Goal: Task Accomplishment & Management: Manage account settings

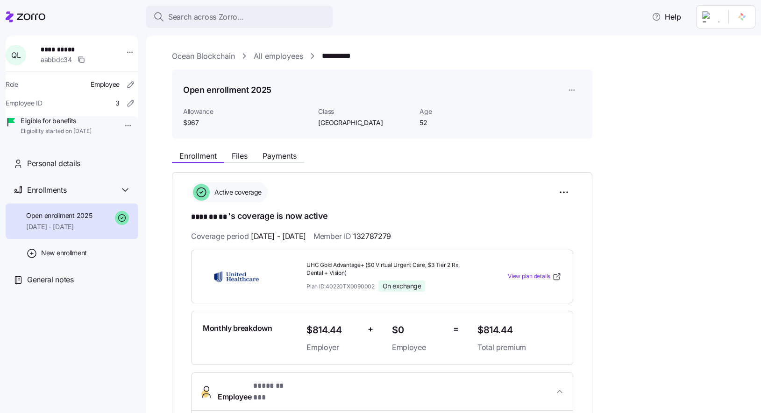
click at [288, 50] on link "All employees" at bounding box center [279, 56] width 50 height 12
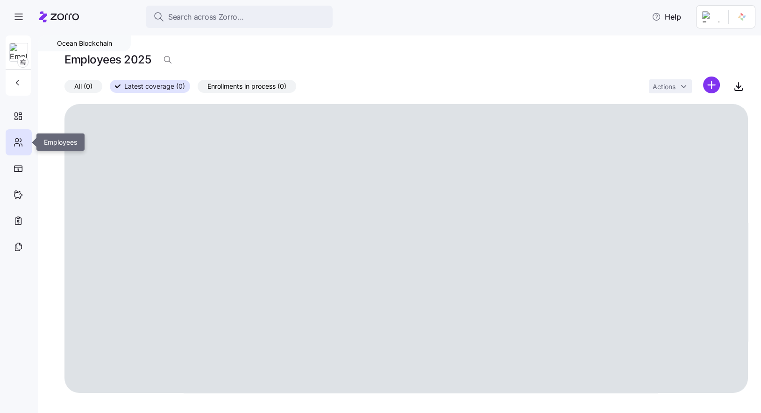
click at [21, 140] on icon at bounding box center [20, 140] width 1 height 3
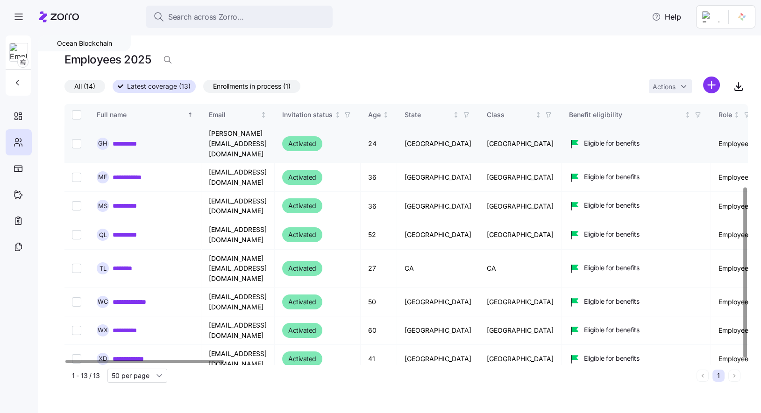
scroll to position [126, 0]
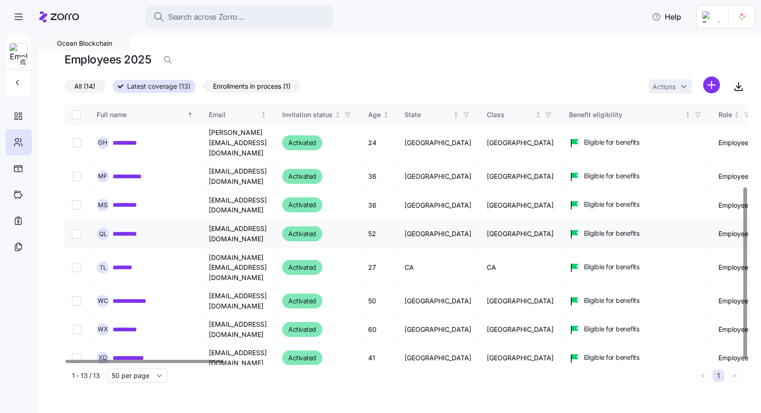
click at [128, 229] on link "**********" at bounding box center [129, 233] width 33 height 9
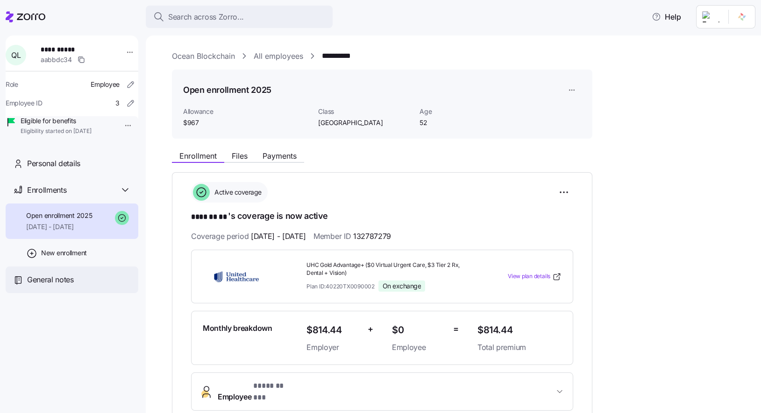
click at [53, 286] on span "General notes" at bounding box center [50, 280] width 47 height 12
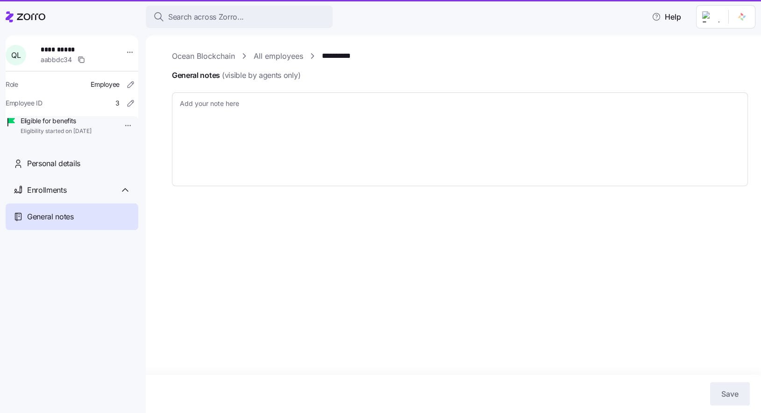
type textarea "x"
type textarea "Member ID: 132787279 Requested medical ID card, re-submitted request via [PERSO…"
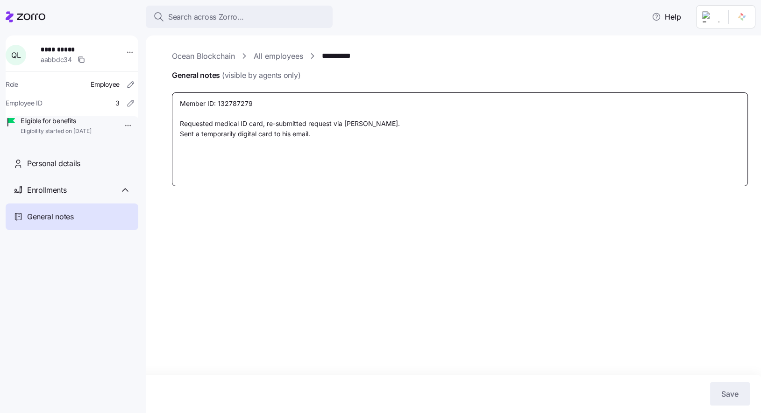
click at [340, 164] on textarea "Member ID: 132787279 Requested medical ID card, re-submitted request via [PERSO…" at bounding box center [460, 139] width 576 height 94
type textarea "x"
type textarea "Member ID: 132787279 Requested medical ID card, re-submitted request via [PERSO…"
type textarea "x"
type textarea "Member ID: 132787279 Requested medical ID card, re-submitted request via [PERSO…"
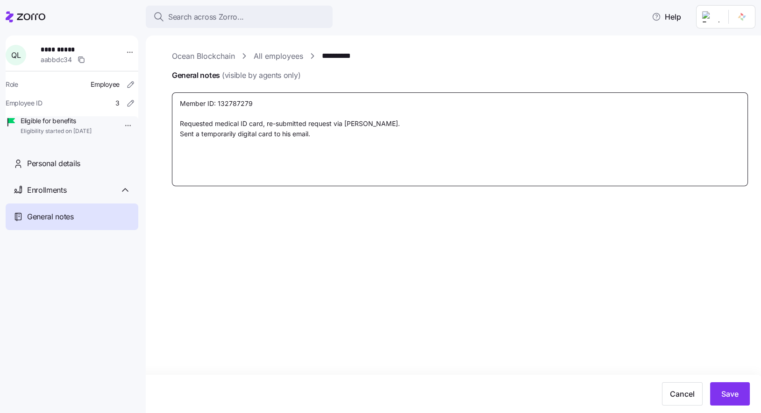
type textarea "x"
type textarea "Member ID: 132787279 Requested medical ID card, re-submitted request via [PERSO…"
type textarea "x"
type textarea "Member ID: 132787279 Requested medical ID card, re-submitted request via [PERSO…"
type textarea "x"
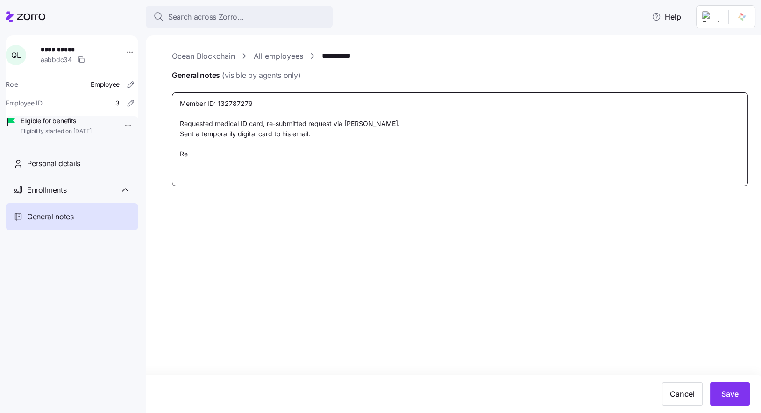
type textarea "Member ID: 132787279 Requested medical ID card, re-submitted request via [PERSO…"
type textarea "x"
type textarea "Member ID: 132787279 Requested medical ID card, re-submitted request via [PERSO…"
type textarea "x"
type textarea "Member ID: 132787279 Requested medical ID card, re-submitted request via [PERSO…"
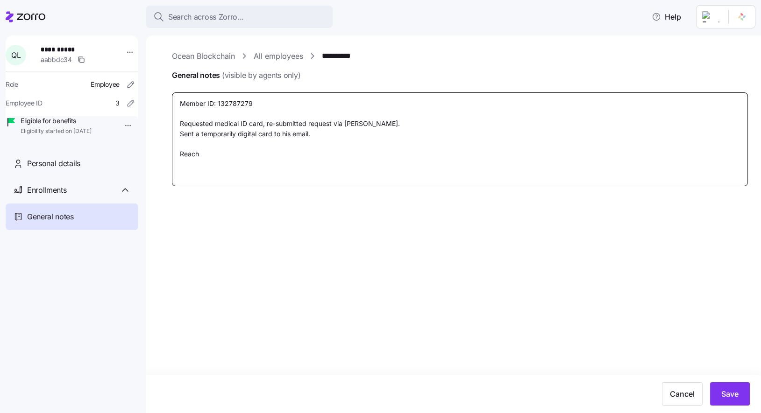
type textarea "x"
type textarea "Member ID: 132787279 Requested medical ID card, re-submitted request via [PERSO…"
type textarea "x"
type textarea "Member ID: 132787279 Requested medical ID card, re-submitted request via [PERSO…"
type textarea "x"
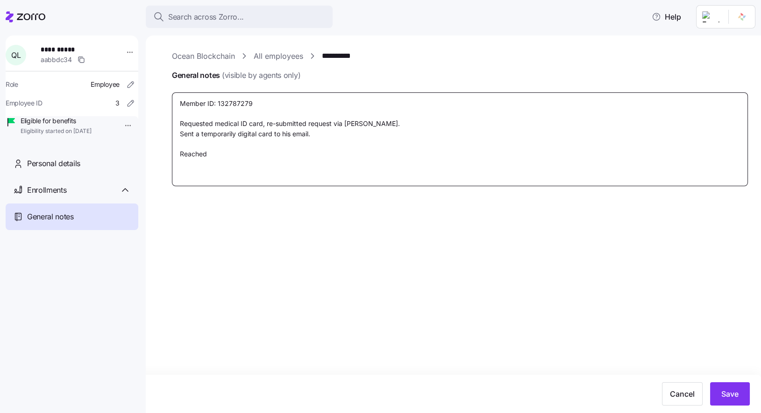
type textarea "Member ID: 132787279 Requested medical ID card, re-submitted request via [PERSO…"
type textarea "x"
type textarea "Member ID: 132787279 Requested medical ID card, re-submitted request via [PERSO…"
type textarea "x"
type textarea "Member ID: 132787279 Requested medical ID card, re-submitted request via [PERSO…"
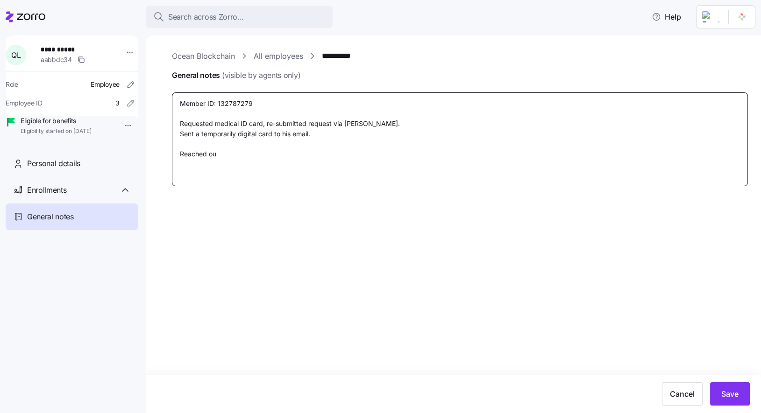
type textarea "x"
type textarea "Member ID: 132787279 Requested medical ID card, re-submitted request via [PERSO…"
type textarea "x"
type textarea "Member ID: 132787279 Requested medical ID card, re-submitted request via [PERSO…"
type textarea "x"
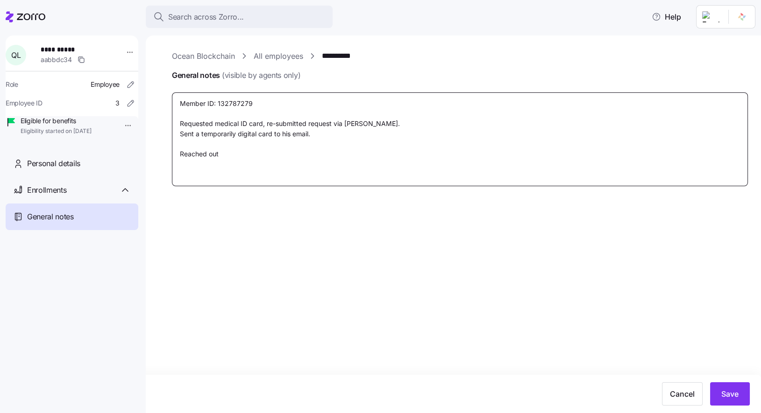
type textarea "Member ID: 132787279 Requested medical ID card, re-submitted request via [PERSO…"
type textarea "x"
type textarea "Member ID: 132787279 Requested medical ID card, re-submitted request via [PERSO…"
type textarea "x"
type textarea "Member ID: 132787279 Requested medical ID card, re-submitted request via [PERSO…"
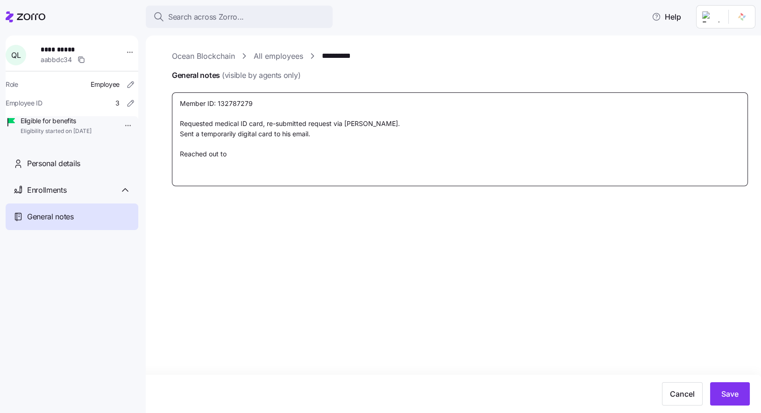
type textarea "x"
type textarea "Member ID: 132787279 Requested medical ID card, re-submitted request via [PERSO…"
type textarea "x"
type textarea "Member ID: 132787279 Requested medical ID card, re-submitted request via [PERSO…"
type textarea "x"
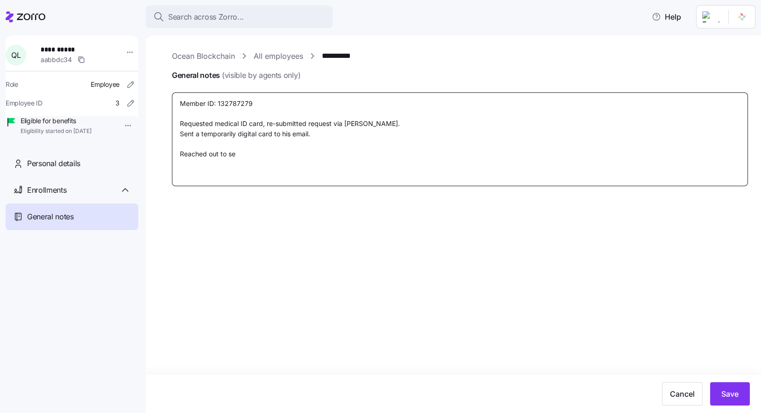
type textarea "Member ID: 132787279 Requested medical ID card, re-submitted request via [PERSO…"
type textarea "x"
type textarea "Member ID: 132787279 Requested medical ID card, re-submitted request via [PERSO…"
type textarea "x"
type textarea "Member ID: 132787279 Requested medical ID card, re-submitted request via [PERSO…"
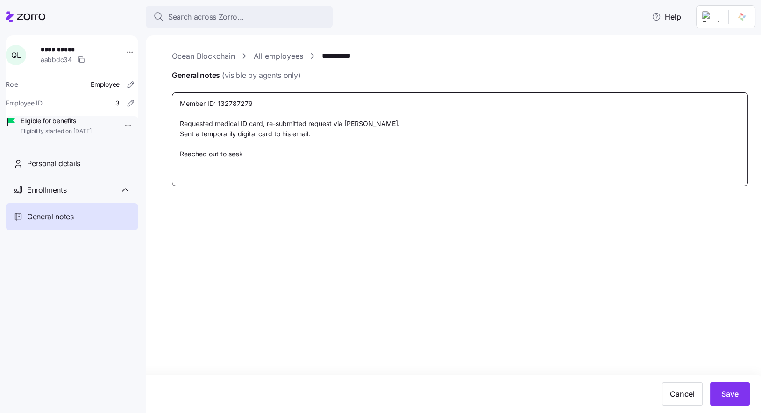
type textarea "x"
type textarea "Member ID: 132787279 Requested medical ID card, re-submitted request via [PERSO…"
type textarea "x"
type textarea "Member ID: 132787279 Requested medical ID card, re-submitted request via [PERSO…"
type textarea "x"
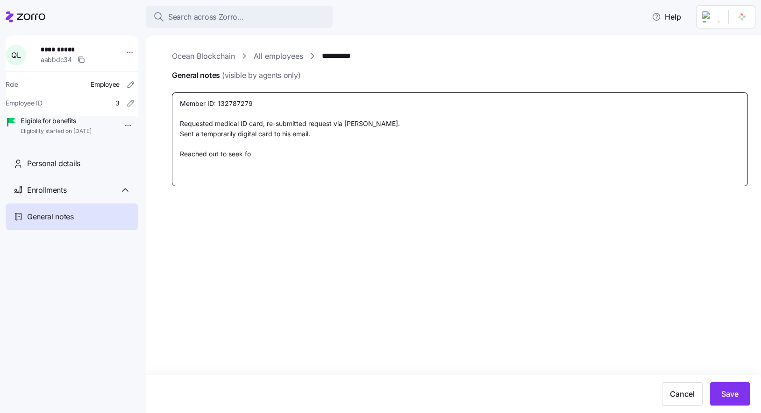
type textarea "Member ID: 132787279 Requested medical ID card, re-submitted request via [PERSO…"
type textarea "x"
type textarea "Member ID: 132787279 Requested medical ID card, re-submitted request via [PERSO…"
type textarea "x"
type textarea "Member ID: 132787279 Requested medical ID card, re-submitted request via [PERSO…"
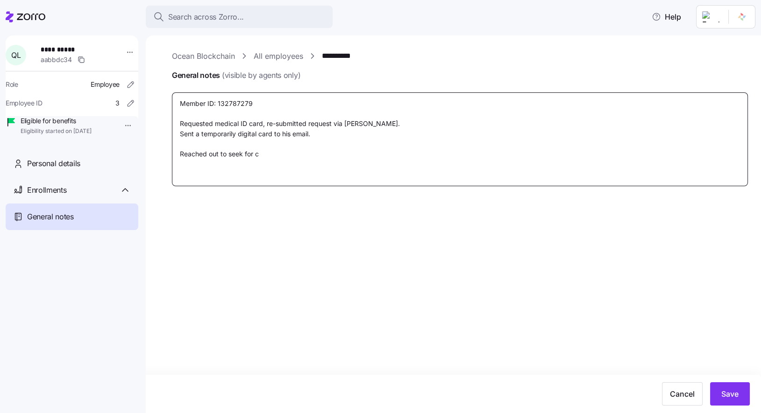
type textarea "x"
type textarea "Member ID: 132787279 Requested medical ID card, re-submitted request via [PERSO…"
type textarea "x"
type textarea "Member ID: 132787279 Requested medical ID card, re-submitted request via [PERSO…"
type textarea "x"
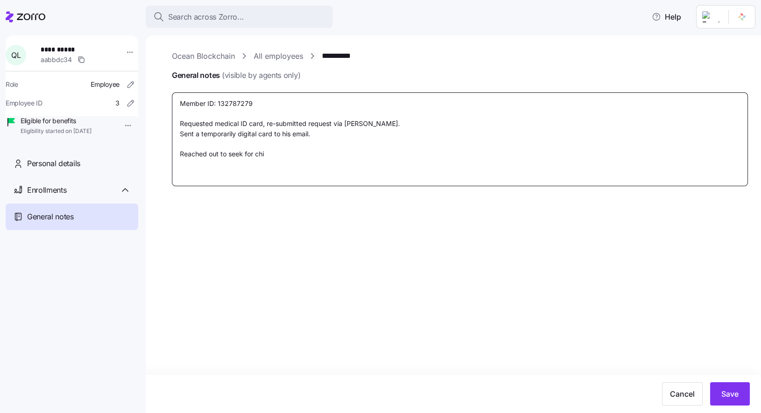
type textarea "Member ID: 132787279 Requested medical ID card, re-submitted request via [PERSO…"
type textarea "x"
type textarea "Member ID: 132787279 Requested medical ID card, re-submitted request via [PERSO…"
type textarea "x"
type textarea "Member ID: 132787279 Requested medical ID card, re-submitted request via [PERSO…"
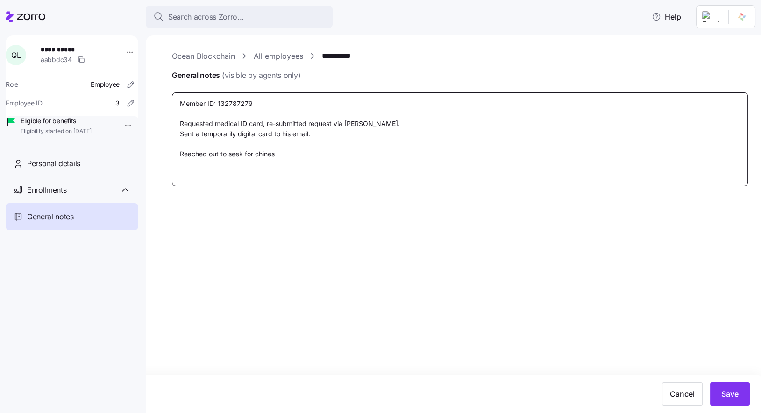
type textarea "x"
type textarea "Member ID: 132787279 Requested medical ID card, re-submitted request via [PERSO…"
type textarea "x"
type textarea "Member ID: 132787279 Requested medical ID card, re-submitted request via [PERSO…"
type textarea "x"
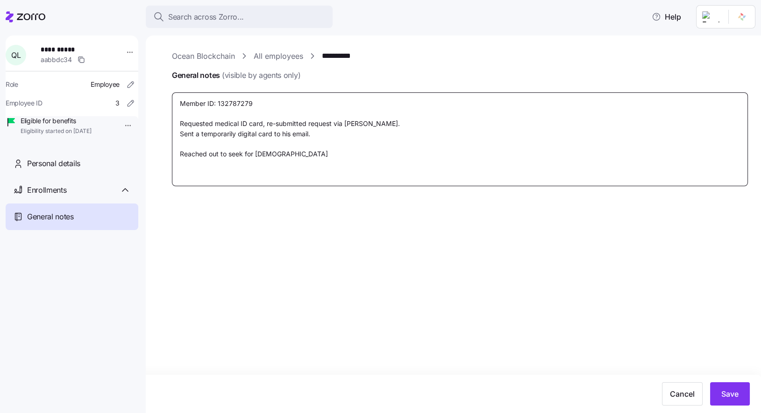
type textarea "Member ID: 132787279 Requested medical ID card, re-submitted request via [PERSO…"
type textarea "x"
type textarea "Member ID: 132787279 Requested medical ID card, re-submitted request via [PERSO…"
type textarea "x"
type textarea "Member ID: 132787279 Requested medical ID card, re-submitted request via [PERSO…"
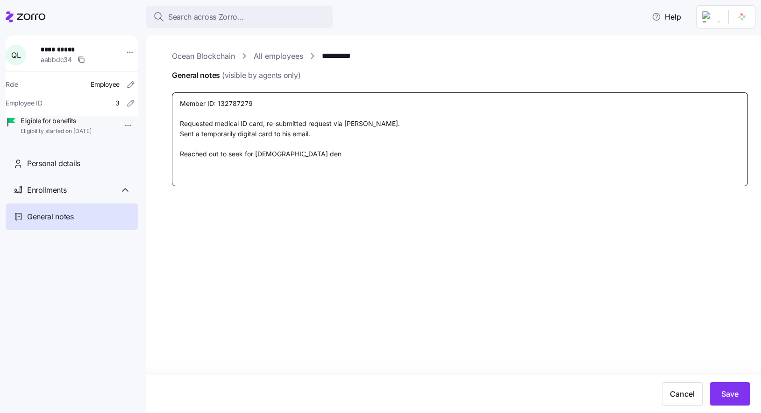
type textarea "x"
type textarea "Member ID: 132787279 Requested medical ID card, re-submitted request via [PERSO…"
type textarea "x"
type textarea "Member ID: 132787279 Requested medical ID card, re-submitted request via [PERSO…"
type textarea "x"
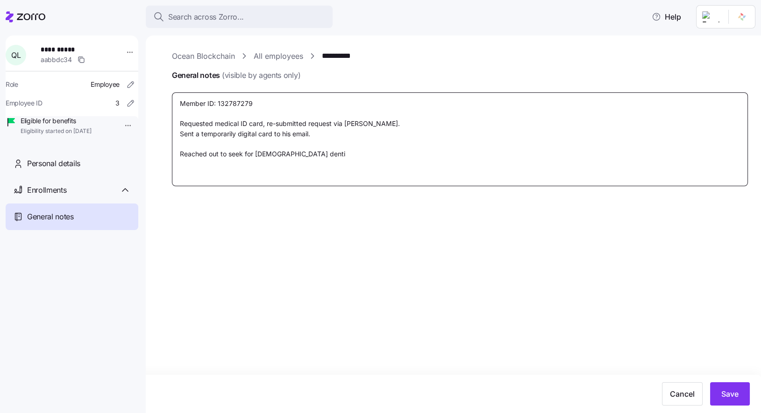
type textarea "Member ID: 132787279 Requested medical ID card, re-submitted request via [PERSO…"
type textarea "x"
type textarea "Member ID: 132787279 Requested medical ID card, re-submitted request via [PERSO…"
type textarea "x"
type textarea "Member ID: 132787279 Requested medical ID card, re-submitted request via [PERSO…"
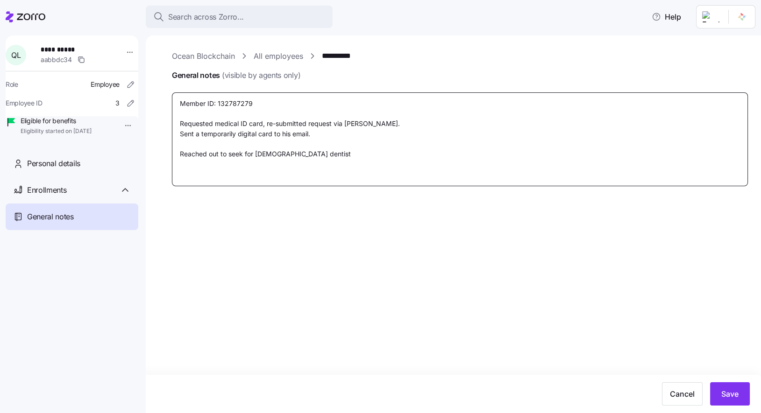
type textarea "x"
type textarea "Member ID: 132787279 Requested medical ID card, re-submitted request via [PERSO…"
type textarea "x"
type textarea "Member ID: 132787279 Requested medical ID card, re-submitted request via [PERSO…"
type textarea "x"
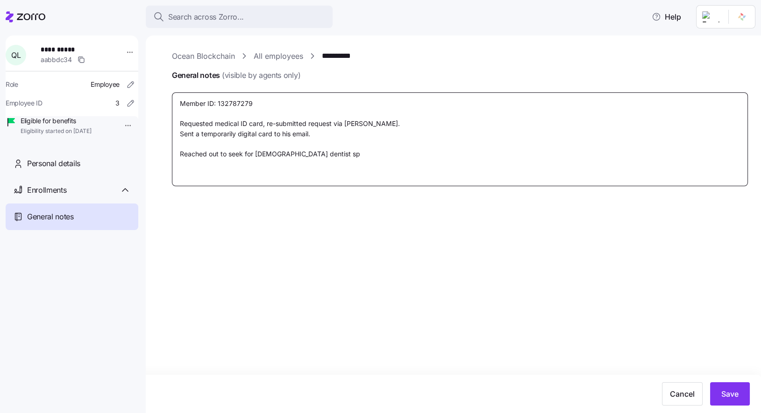
type textarea "Member ID: 132787279 Requested medical ID card, re-submitted request via [PERSO…"
type textarea "x"
type textarea "Member ID: 132787279 Requested medical ID card, re-submitted request via [PERSO…"
type textarea "x"
type textarea "Member ID: 132787279 Requested medical ID card, re-submitted request via [PERSO…"
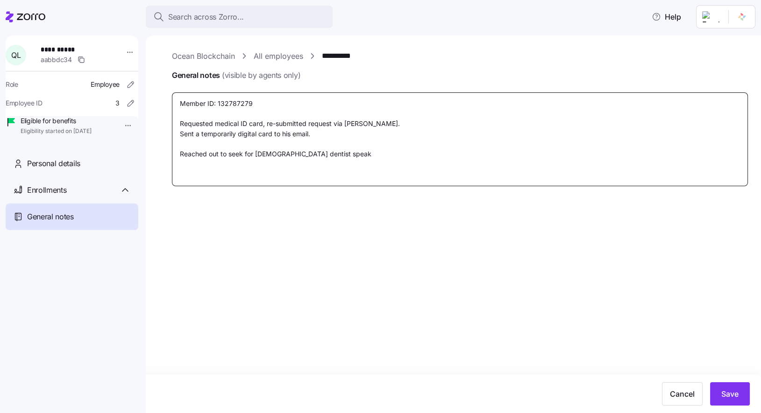
type textarea "x"
type textarea "Member ID: 132787279 Requested medical ID card, re-submitted request via [PERSO…"
type textarea "x"
type textarea "Member ID: 132787279 Requested medical ID card, re-submitted request via [PERSO…"
click at [259, 152] on textarea "Member ID: 132787279 Requested medical ID card, re-submitted request via [PERSO…" at bounding box center [460, 139] width 576 height 94
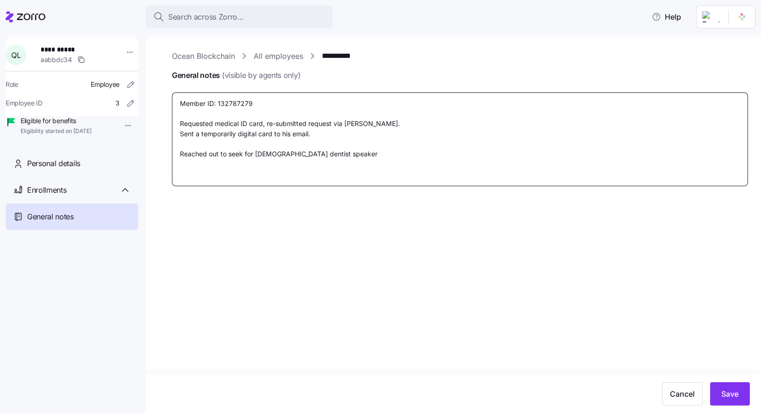
type textarea "x"
type textarea "Member ID: 132787279 Requested medical ID card, re-submitted request via [PERSO…"
type textarea "x"
type textarea "Member ID: 132787279 Requested medical ID card, re-submitted request via [PERSO…"
click at [179, 156] on textarea "Member ID: 132787279 Requested medical ID card, re-submitted request via [PERSO…" at bounding box center [460, 139] width 576 height 94
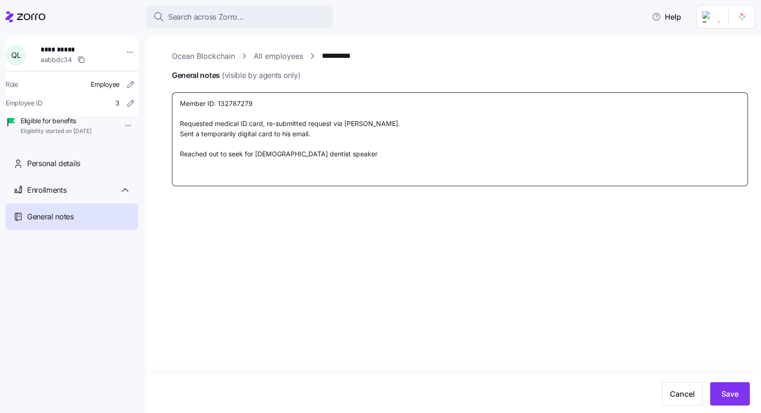
type textarea "x"
type textarea "Member ID: 132787279 Requested medical ID card, re-submitted request via [PERSO…"
type textarea "x"
type textarea "Member ID: 132787279 Requested medical ID card, re-submitted request via [PERSO…"
type textarea "x"
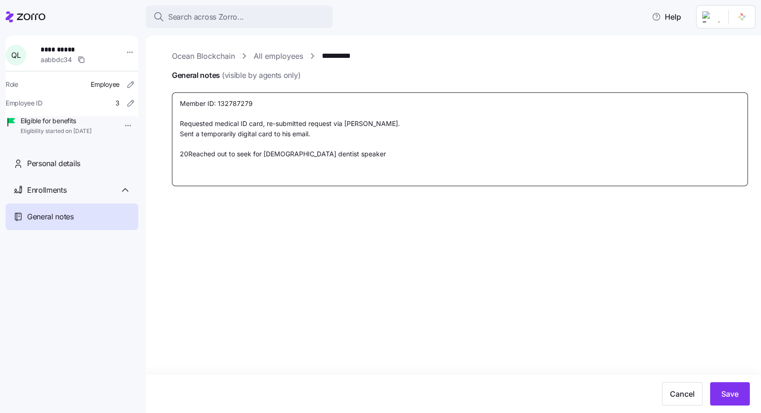
type textarea "Member ID: 132787279 Requested medical ID card, re-submitted request via [PERSO…"
type textarea "x"
type textarea "Member ID: 132787279 Requested medical ID card, re-submitted request via [PERSO…"
type textarea "x"
type textarea "Member ID: 132787279 Requested medical ID card, re-submitted request via [PERSO…"
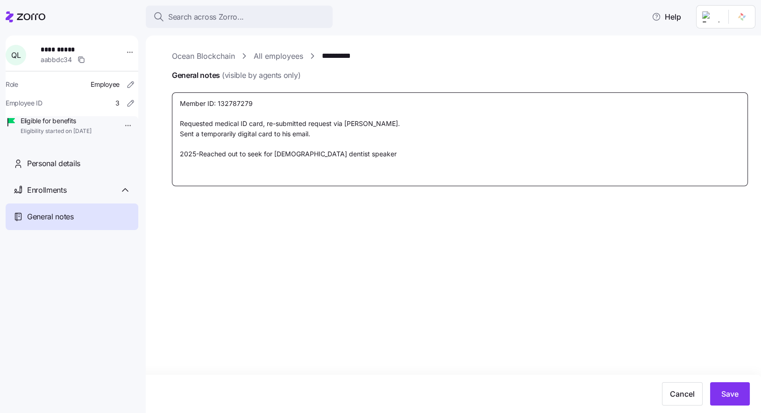
type textarea "x"
type textarea "Member ID: 132787279 Requested medical ID card, re-submitted request via [PERSO…"
type textarea "x"
type textarea "Member ID: 132787279 Requested medical ID card, re-submitted request via [PERSO…"
type textarea "x"
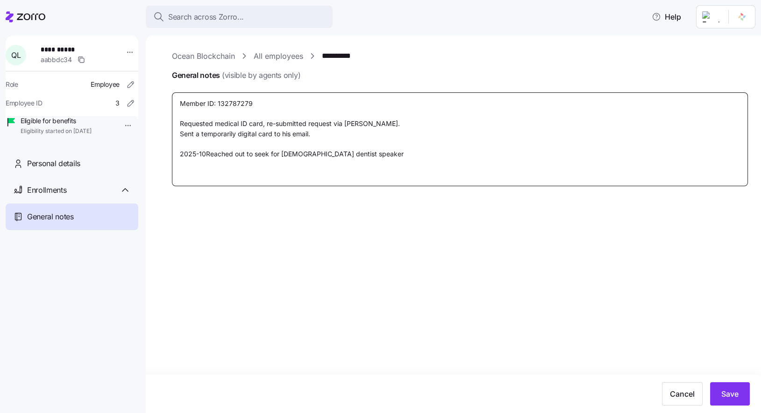
type textarea "Member ID: 132787279 Requested medical ID card, re-submitted request via [PERSO…"
type textarea "x"
type textarea "Member ID: 132787279 Requested medical ID card, re-submitted request via [PERSO…"
type textarea "x"
type textarea "Member ID: 132787279 Requested medical ID card, re-submitted request via [PERSO…"
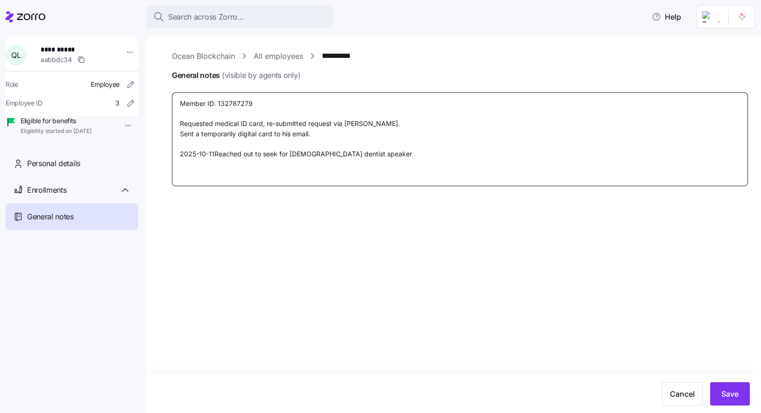
type textarea "x"
type textarea "Member ID: 132787279 Requested medical ID card, re-submitted request via [PERSO…"
type textarea "x"
type textarea "Member ID: 132787279 Requested medical ID card, re-submitted request via [PERSO…"
type textarea "x"
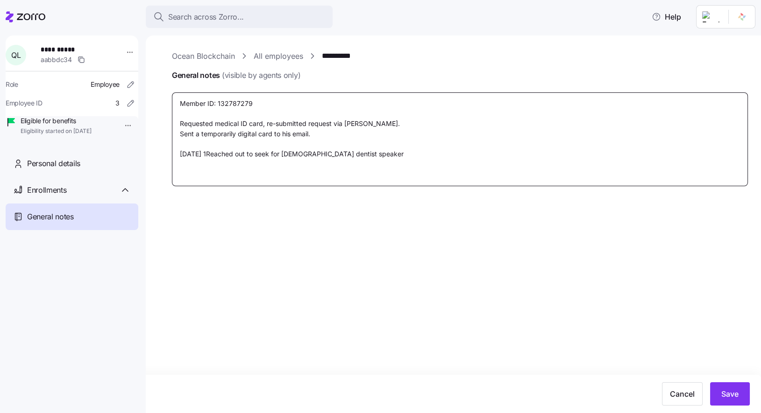
type textarea "Member ID: 132787279 Requested medical ID card, re-submitted request via [PERSO…"
type textarea "x"
type textarea "Member ID: 132787279 Requested medical ID card, re-submitted request via [PERSO…"
type textarea "x"
type textarea "Member ID: 132787279 Requested medical ID card, re-submitted request via [PERSO…"
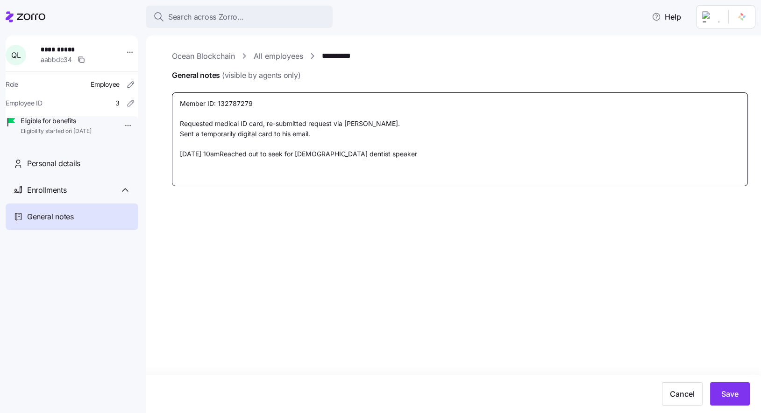
type textarea "x"
type textarea "Member ID: 132787279 Requested medical ID card, re-submitted request via [PERSO…"
type textarea "x"
type textarea "Member ID: 132787279 Requested medical ID card, re-submitted request via [PERSO…"
type textarea "x"
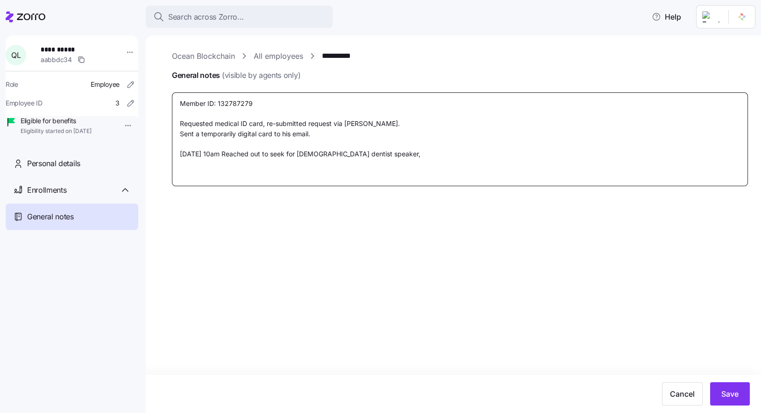
type textarea "Member ID: 132787279 Requested medical ID card, re-submitted request via [PERSO…"
type textarea "x"
type textarea "Member ID: 132787279 Requested medical ID card, re-submitted request via [PERSO…"
type textarea "x"
type textarea "Member ID: 132787279 Requested medical ID card, re-submitted request via [PERSO…"
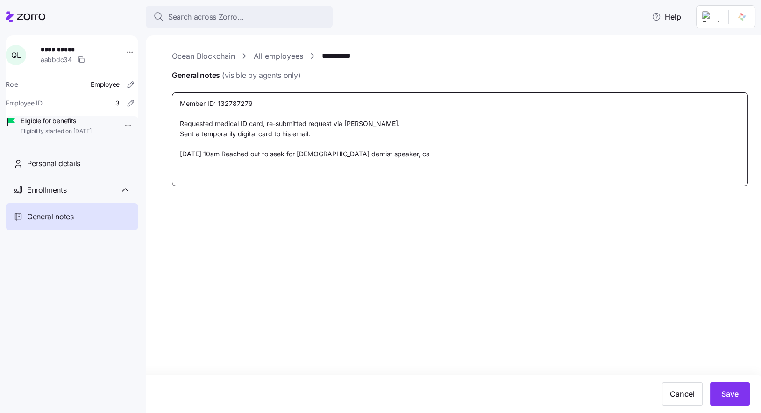
type textarea "x"
type textarea "Member ID: 132787279 Requested medical ID card, re-submitted request via [PERSO…"
type textarea "x"
type textarea "Member ID: 132787279 Requested medical ID card, re-submitted request via [PERSO…"
type textarea "x"
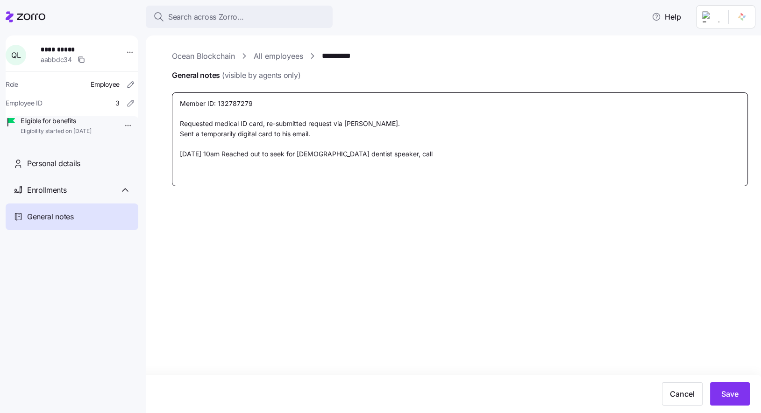
type textarea "Member ID: 132787279 Requested medical ID card, re-submitted request via [PERSO…"
type textarea "x"
type textarea "Member ID: 132787279 Requested medical ID card, re-submitted request via [PERSO…"
type textarea "x"
type textarea "Member ID: 132787279 Requested medical ID card, re-submitted request via [PERSO…"
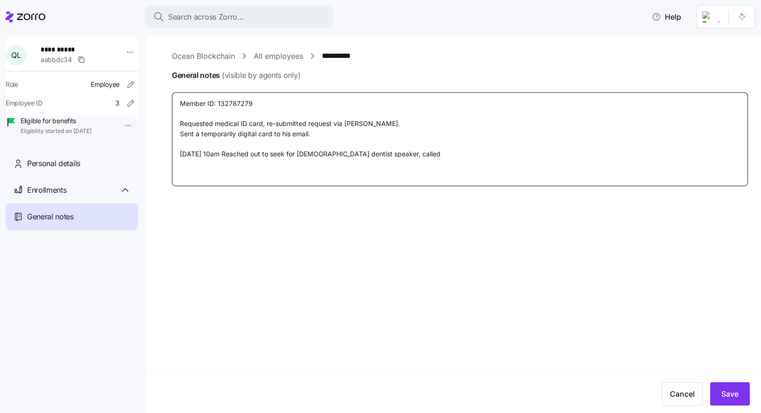
type textarea "x"
type textarea "Member ID: 132787279 Requested medical ID card, re-submitted request via [PERSO…"
type textarea "x"
type textarea "Member ID: 132787279 Requested medical ID card, re-submitted request via [PERSO…"
type textarea "x"
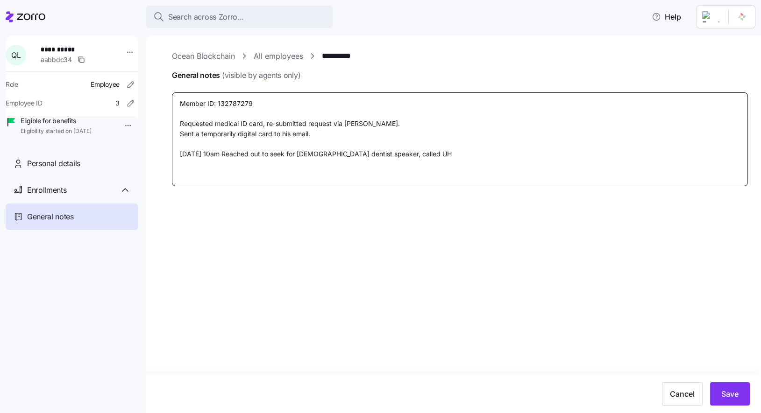
type textarea "Member ID: 132787279 Requested medical ID card, re-submitted request via [PERSO…"
type textarea "x"
type textarea "Member ID: 132787279 Requested medical ID card, re-submitted request via [PERSO…"
type textarea "x"
type textarea "Member ID: 132787279 Requested medical ID card, re-submitted request via [PERSO…"
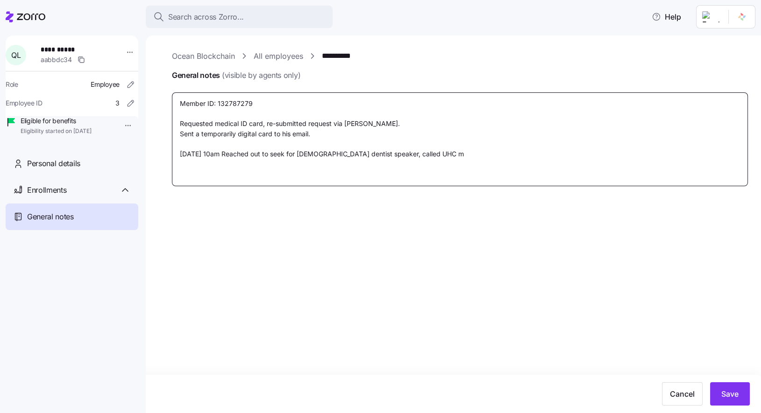
type textarea "x"
type textarea "Member ID: 132787279 Requested medical ID card, re-submitted request via [PERSO…"
type textarea "x"
type textarea "Member ID: 132787279 Requested medical ID card, re-submitted request via [PERSO…"
type textarea "x"
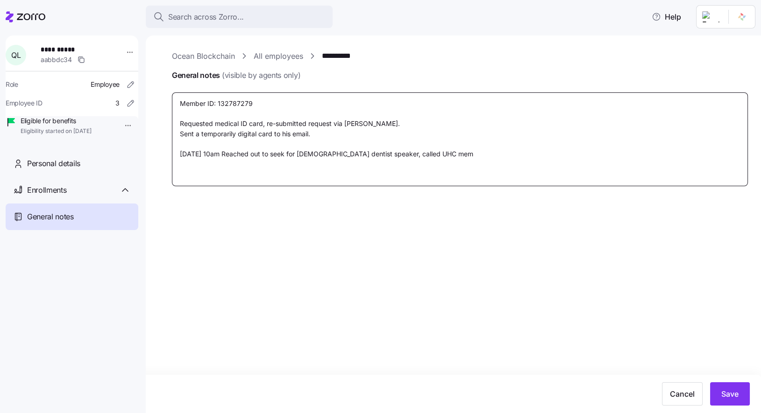
type textarea "Member ID: 132787279 Requested medical ID card, re-submitted request via [PERSO…"
type textarea "x"
type textarea "Member ID: 132787279 Requested medical ID card, re-submitted request via [PERSO…"
type textarea "x"
type textarea "Member ID: 132787279 Requested medical ID card, re-submitted request via [PERSO…"
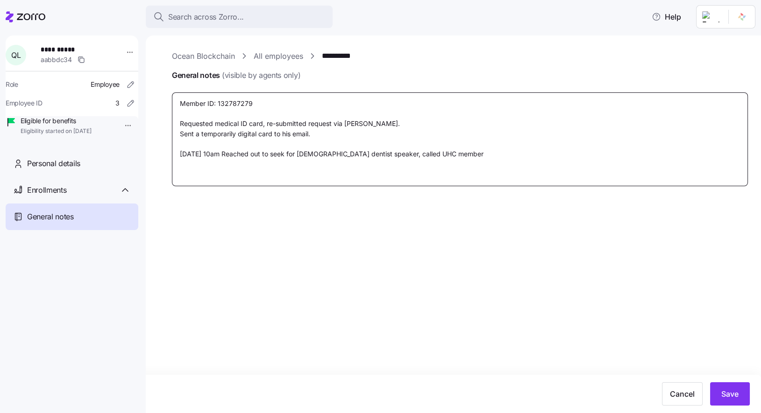
type textarea "x"
type textarea "Member ID: 132787279 Requested medical ID card, re-submitted request via [PERSO…"
type textarea "x"
type textarea "Member ID: 132787279 Requested medical ID card, re-submitted request via [PERSO…"
type textarea "x"
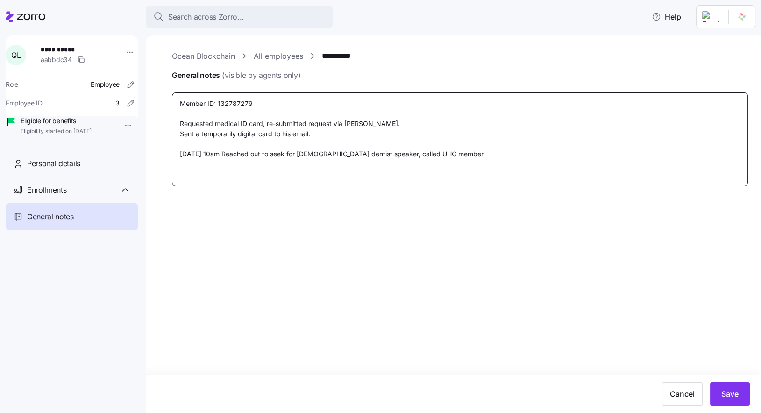
type textarea "Member ID: 132787279 Requested medical ID card, re-submitted request via [PERSO…"
type textarea "x"
type textarea "Member ID: 132787279 Requested medical ID card, re-submitted request via [PERSO…"
type textarea "x"
type textarea "Member ID: 132787279 Requested medical ID card, re-submitted request via [PERSO…"
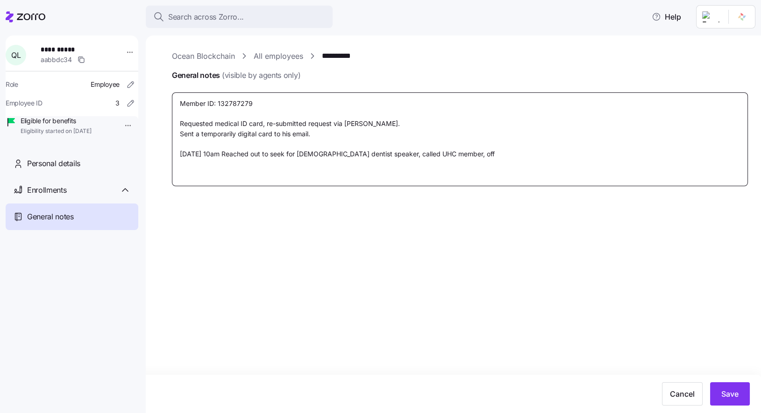
type textarea "x"
type textarea "Member ID: 132787279 Requested medical ID card, re-submitted request via [PERSO…"
type textarea "x"
type textarea "Member ID: 132787279 Requested medical ID card, re-submitted request via [PERSO…"
type textarea "x"
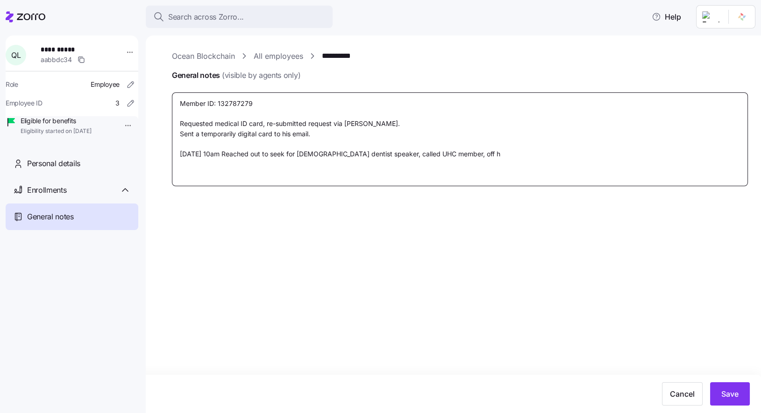
type textarea "Member ID: 132787279 Requested medical ID card, re-submitted request via [PERSO…"
type textarea "x"
type textarea "Member ID: 132787279 Requested medical ID card, re-submitted request via [PERSO…"
type textarea "x"
type textarea "Member ID: 132787279 Requested medical ID card, re-submitted request via [PERSO…"
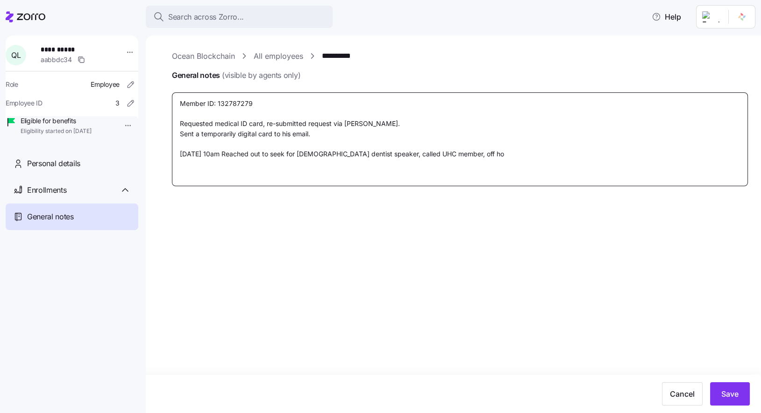
type textarea "x"
type textarea "Member ID: 132787279 Requested medical ID card, re-submitted request via [PERSO…"
type textarea "x"
type textarea "Member ID: 132787279 Requested medical ID card, re-submitted request via [PERSO…"
type textarea "x"
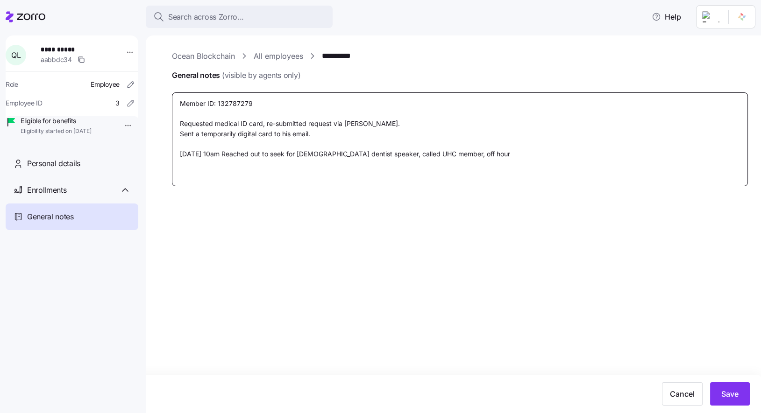
type textarea "Member ID: 132787279 Requested medical ID card, re-submitted request via [PERSO…"
click at [711, 158] on textarea "Member ID: 132787279 Requested medical ID card, re-submitted request via [PERSO…" at bounding box center [460, 139] width 576 height 94
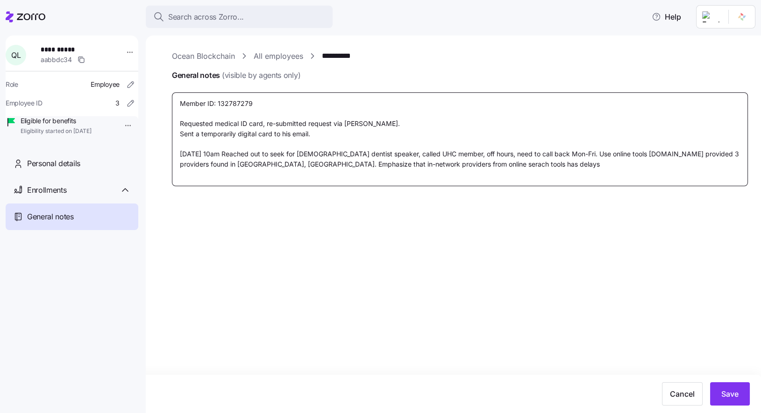
click at [417, 164] on textarea "Member ID: 132787279 Requested medical ID card, re-submitted request via [PERSO…" at bounding box center [460, 139] width 576 height 94
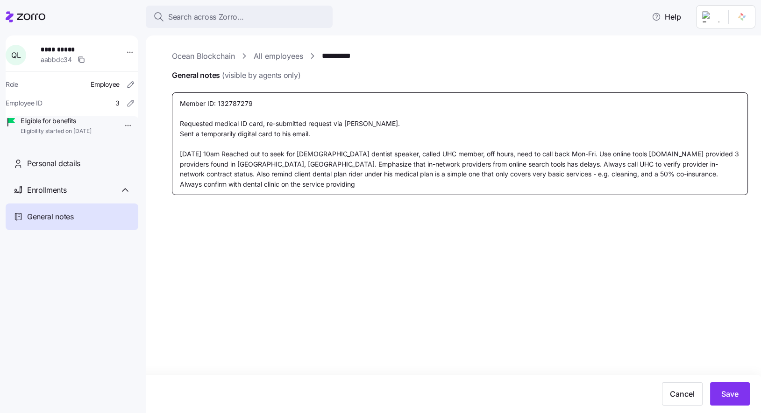
click at [643, 176] on textarea "Member ID: 132787279 Requested medical ID card, re-submitted request via [PERSO…" at bounding box center [460, 143] width 576 height 103
click at [387, 179] on textarea "Member ID: 132787279 Requested medical ID card, re-submitted request via [PERSO…" at bounding box center [460, 143] width 576 height 103
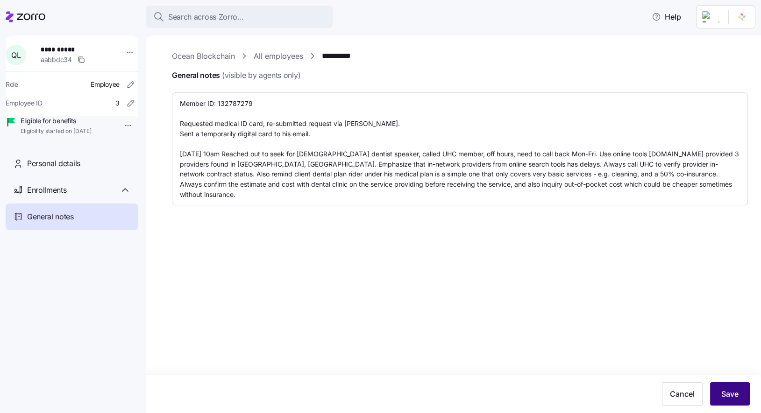
click at [730, 402] on button "Save" at bounding box center [730, 394] width 40 height 23
